Goal: Communication & Community: Answer question/provide support

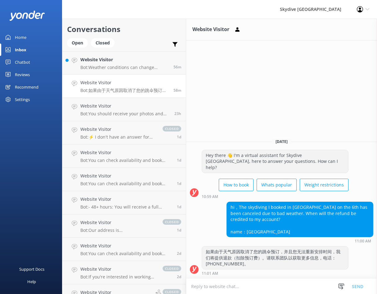
click at [221, 281] on textarea at bounding box center [281, 285] width 191 height 15
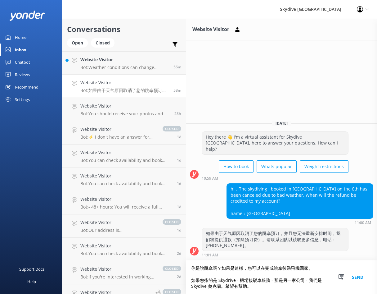
type textarea "你是說跳傘嗎？如果是這樣，您可以在完成跳傘後乘飛機回家。 如果您指的是 Skydrive - 機場接駁車服務 - 那是另一家公司 - 我們是 Skydive …"
click at [351, 276] on button "Send" at bounding box center [357, 277] width 23 height 34
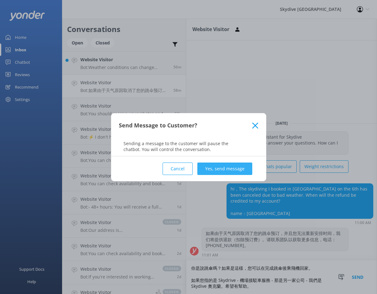
click at [216, 170] on button "Yes, send message" at bounding box center [224, 168] width 55 height 12
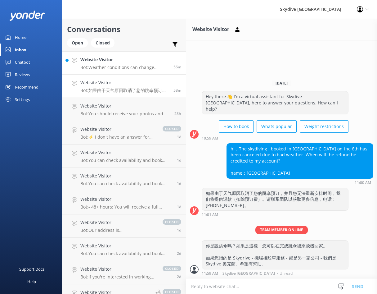
click at [136, 66] on p "Bot: Weather conditions can change quickly, so please contact us 60 minutes pri…" at bounding box center [124, 68] width 88 height 6
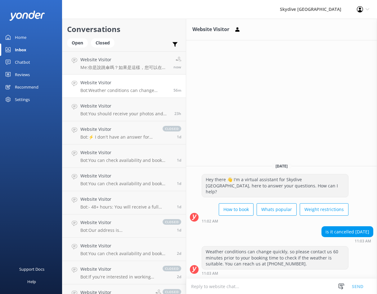
click at [289, 287] on textarea at bounding box center [281, 285] width 191 height 15
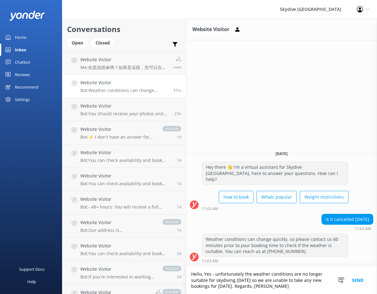
type textarea "Hello, Yes - unfortunately the weather conditions are no longer suitable for sk…"
click at [353, 279] on button "Send" at bounding box center [357, 280] width 23 height 28
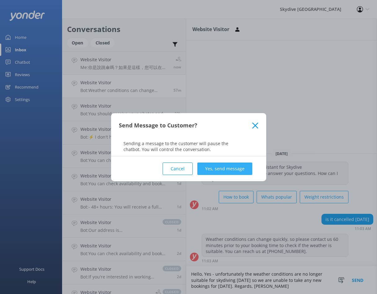
click at [213, 166] on button "Yes, send message" at bounding box center [224, 168] width 55 height 12
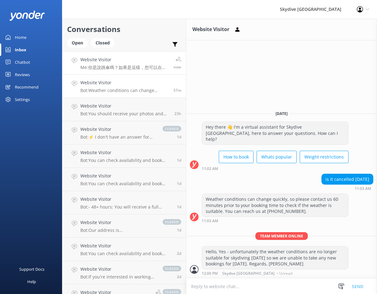
click at [131, 68] on p "Me: 你是說跳傘嗎？如果是這樣，您可以在完成跳傘後乘飛機回家。 如果您指的是 Skydrive - 機場接駁車服務 - 那是另一家公司 - 我們是 Skyd…" at bounding box center [124, 68] width 88 height 6
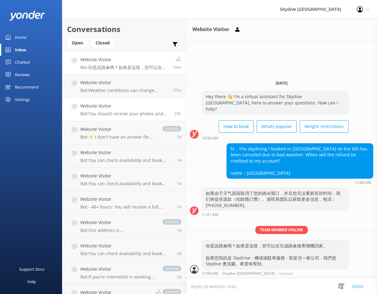
click at [129, 107] on h4 "Website Visitor" at bounding box center [124, 105] width 89 height 7
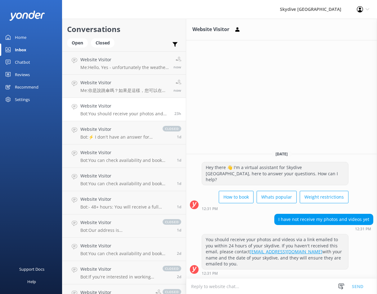
scroll to position [248, 0]
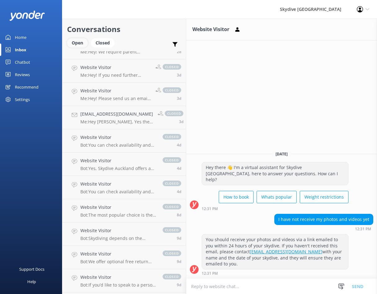
click at [76, 43] on div "Open" at bounding box center [77, 42] width 21 height 9
